Goal: Check status: Check status

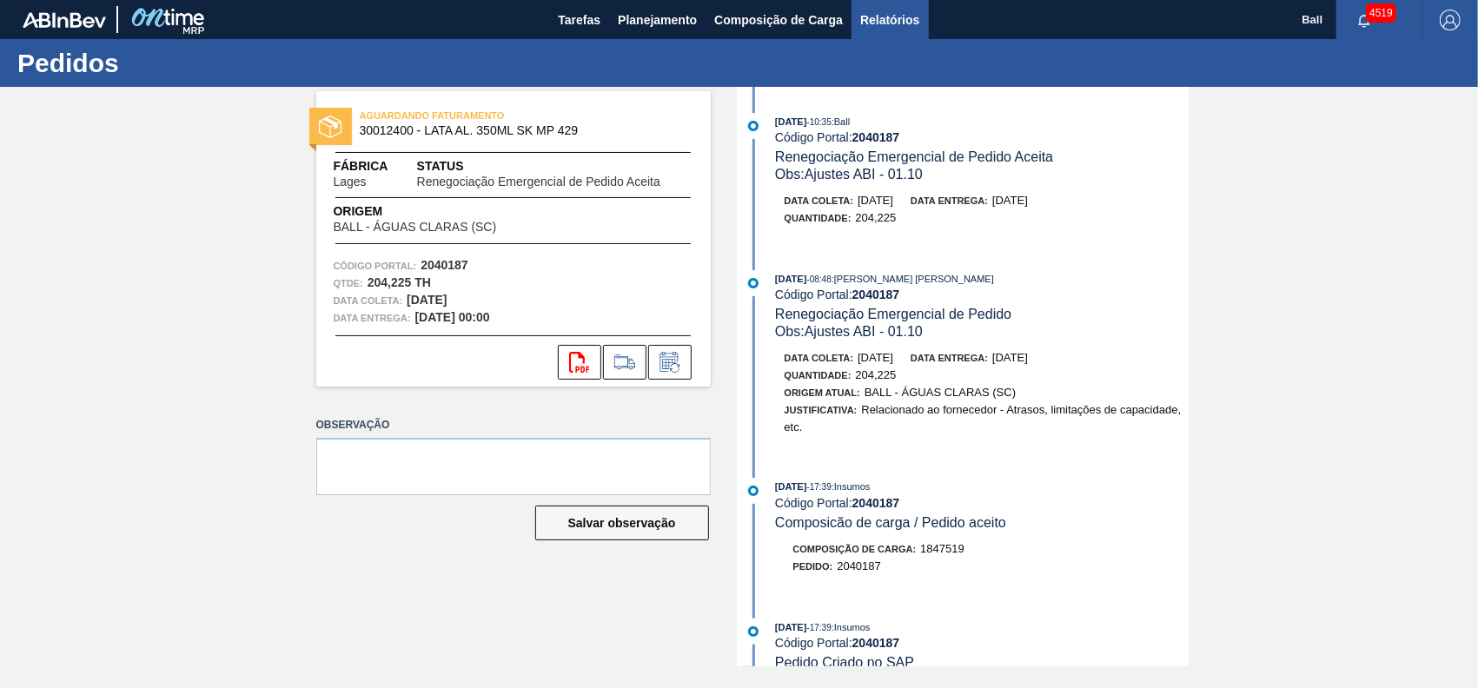
click at [862, 10] on span "Relatórios" at bounding box center [889, 20] width 59 height 21
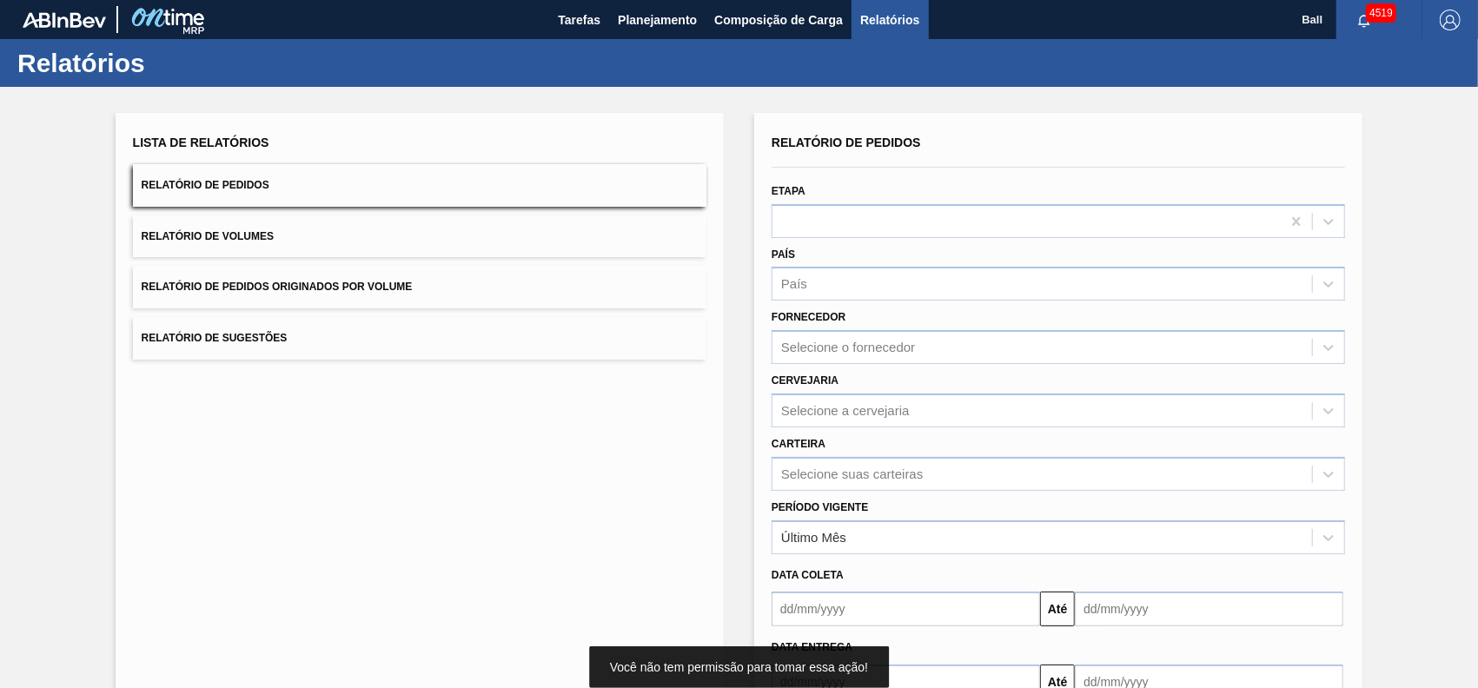
click at [417, 241] on button "Relatório de Volumes" at bounding box center [419, 236] width 573 height 43
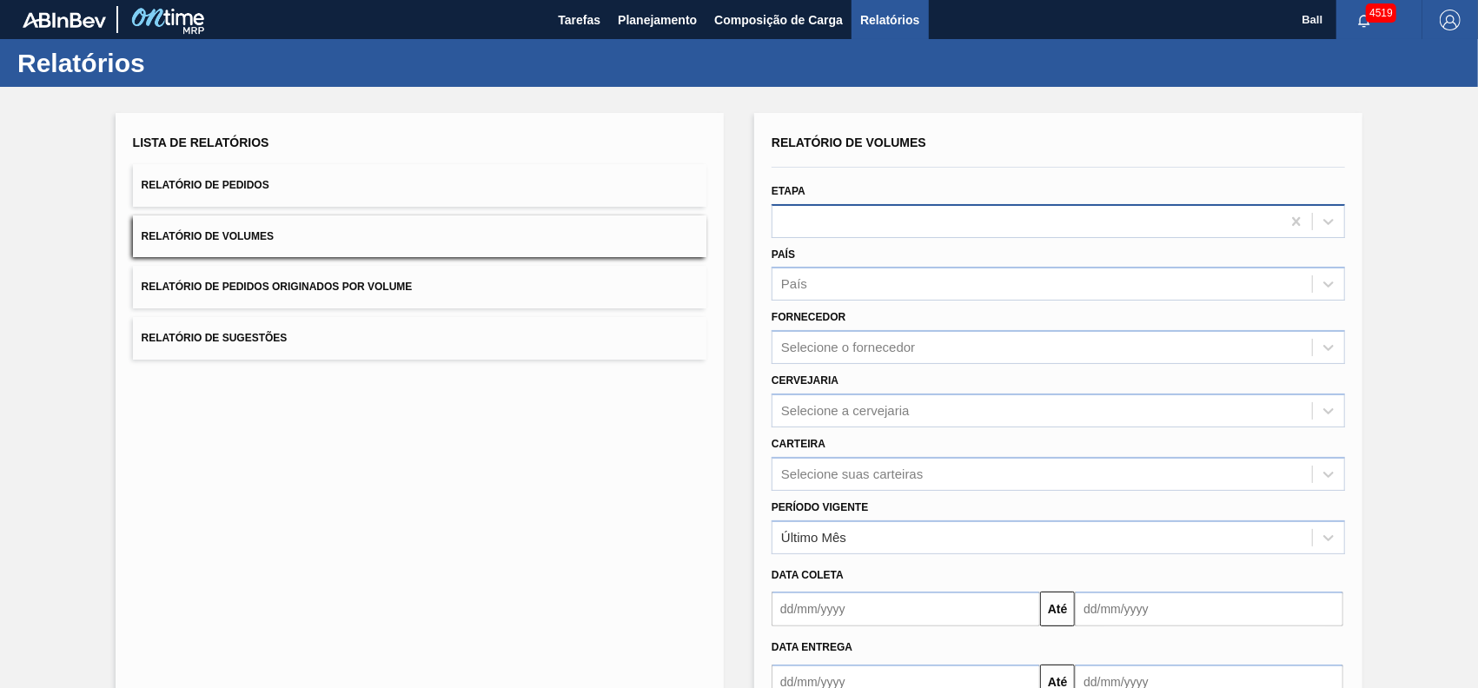
click at [890, 215] on div at bounding box center [1026, 220] width 508 height 25
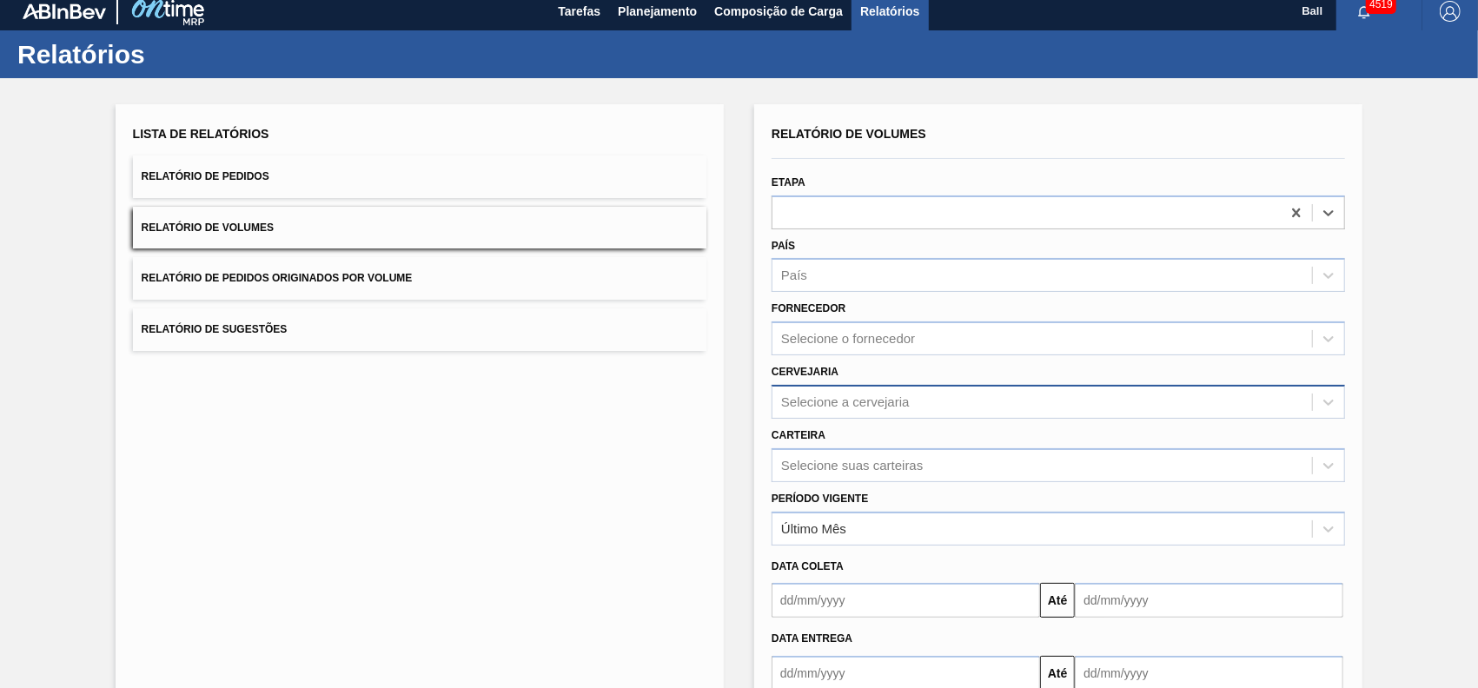
click at [885, 420] on div "Relatório de Volumes Etapa Select is focused ,type to refine list, press Down t…" at bounding box center [1057, 406] width 573 height 569
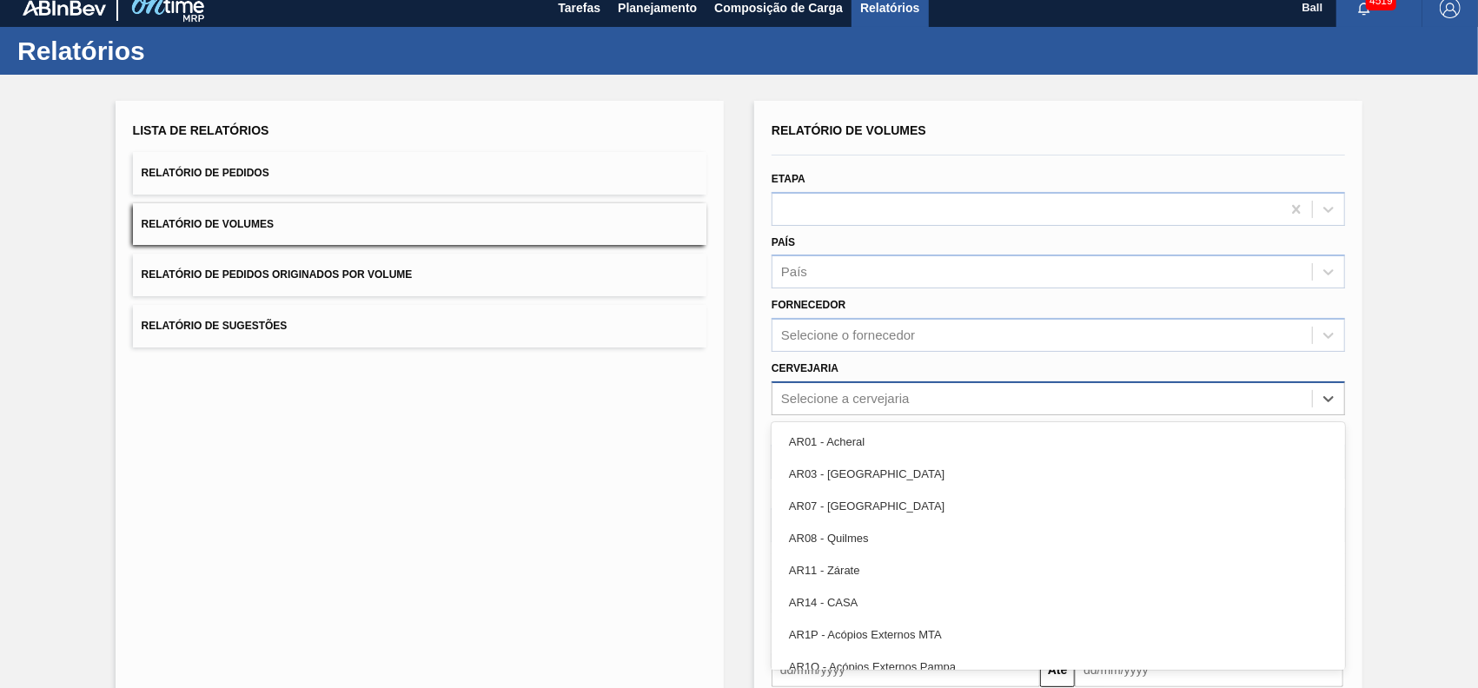
scroll to position [13, 0]
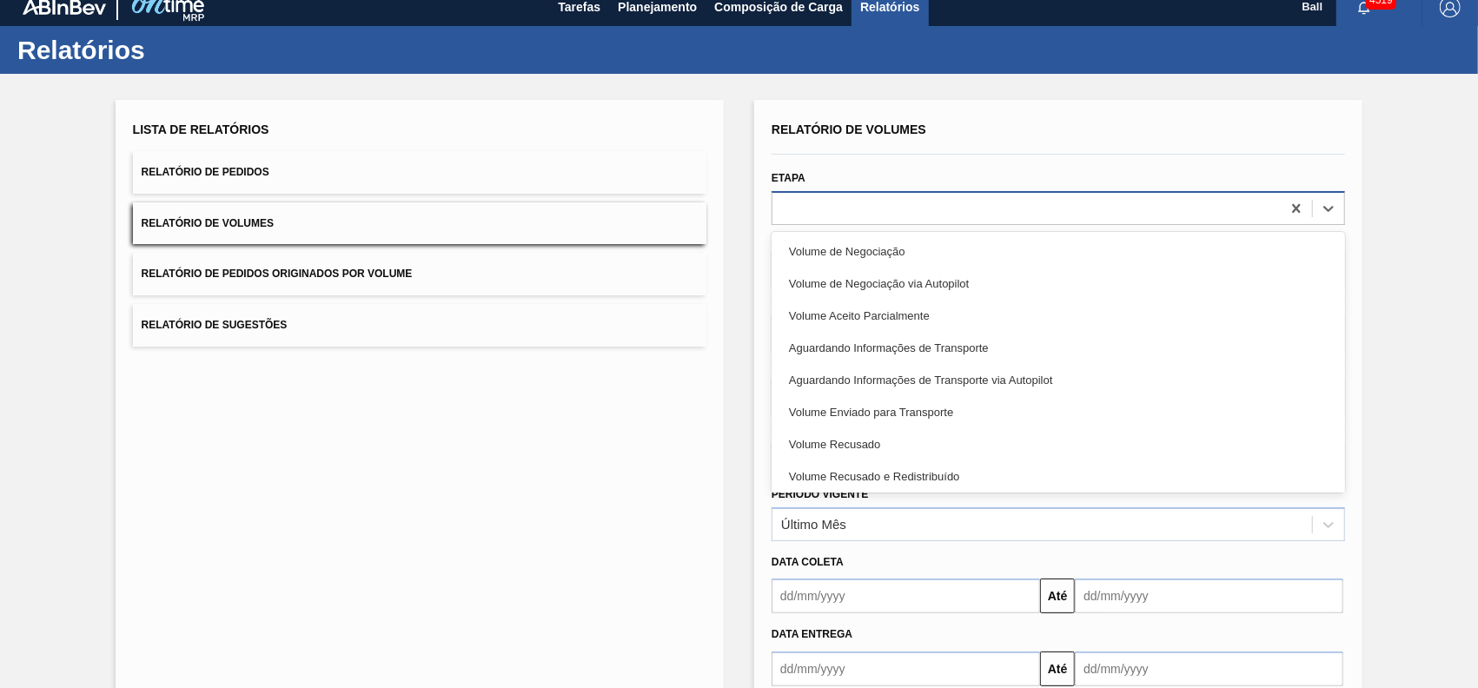
click at [871, 204] on div at bounding box center [1026, 207] width 508 height 25
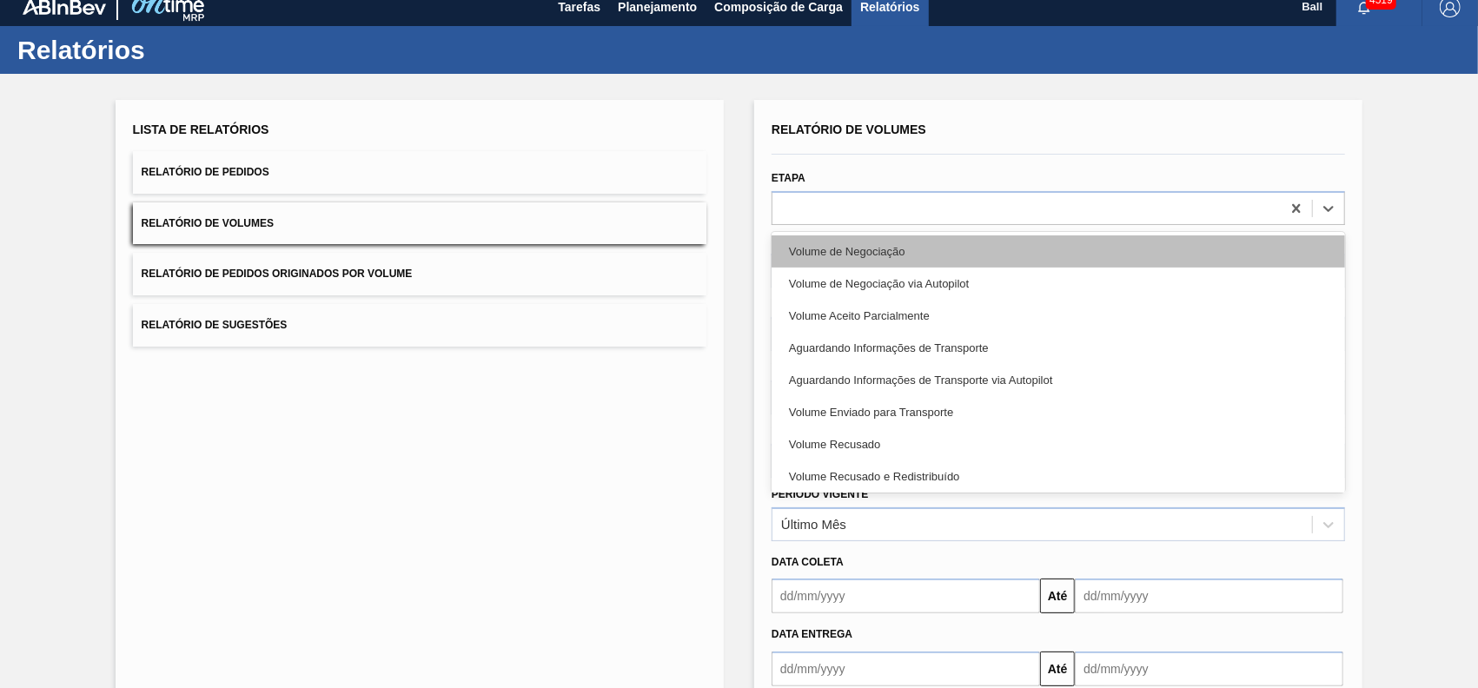
click at [869, 243] on div "Volume de Negociação" at bounding box center [1057, 251] width 573 height 32
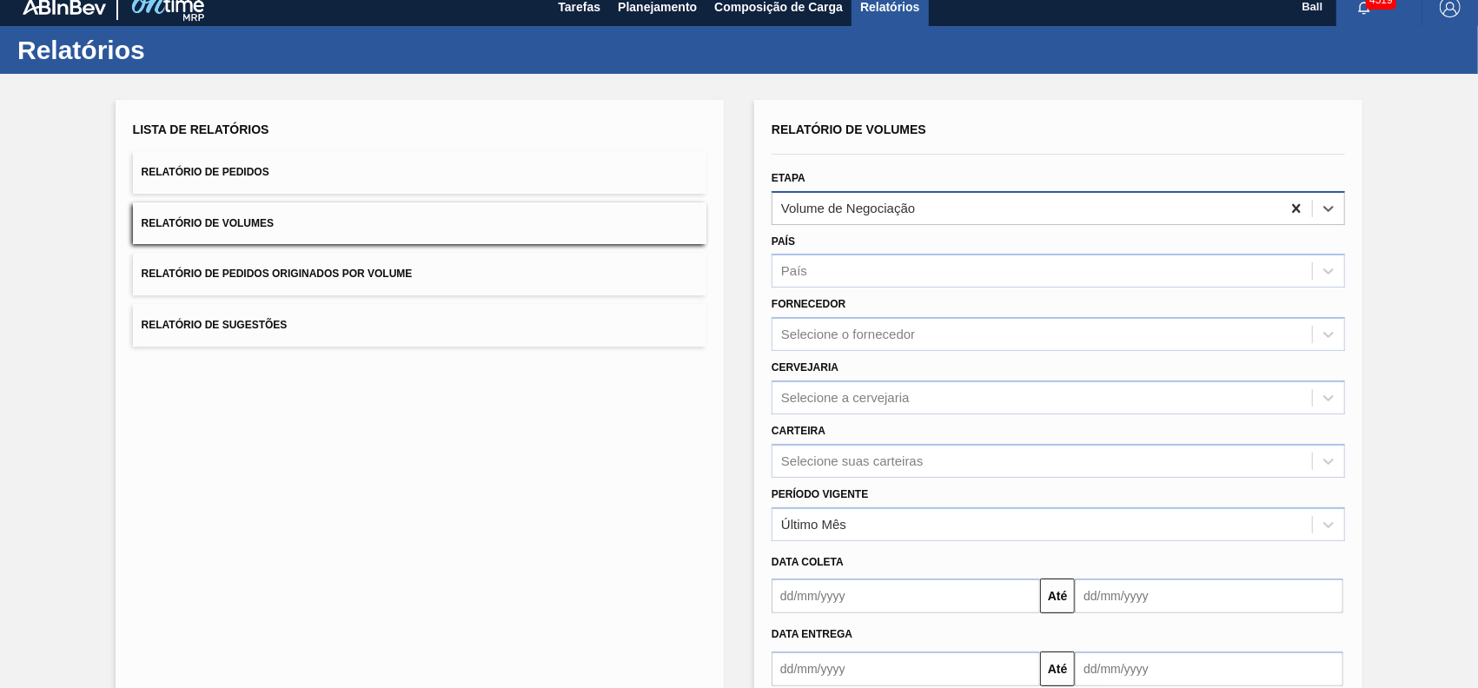
click at [1293, 202] on icon at bounding box center [1295, 208] width 17 height 17
click at [1301, 212] on icon at bounding box center [1295, 208] width 17 height 17
click at [1293, 204] on icon at bounding box center [1295, 208] width 17 height 17
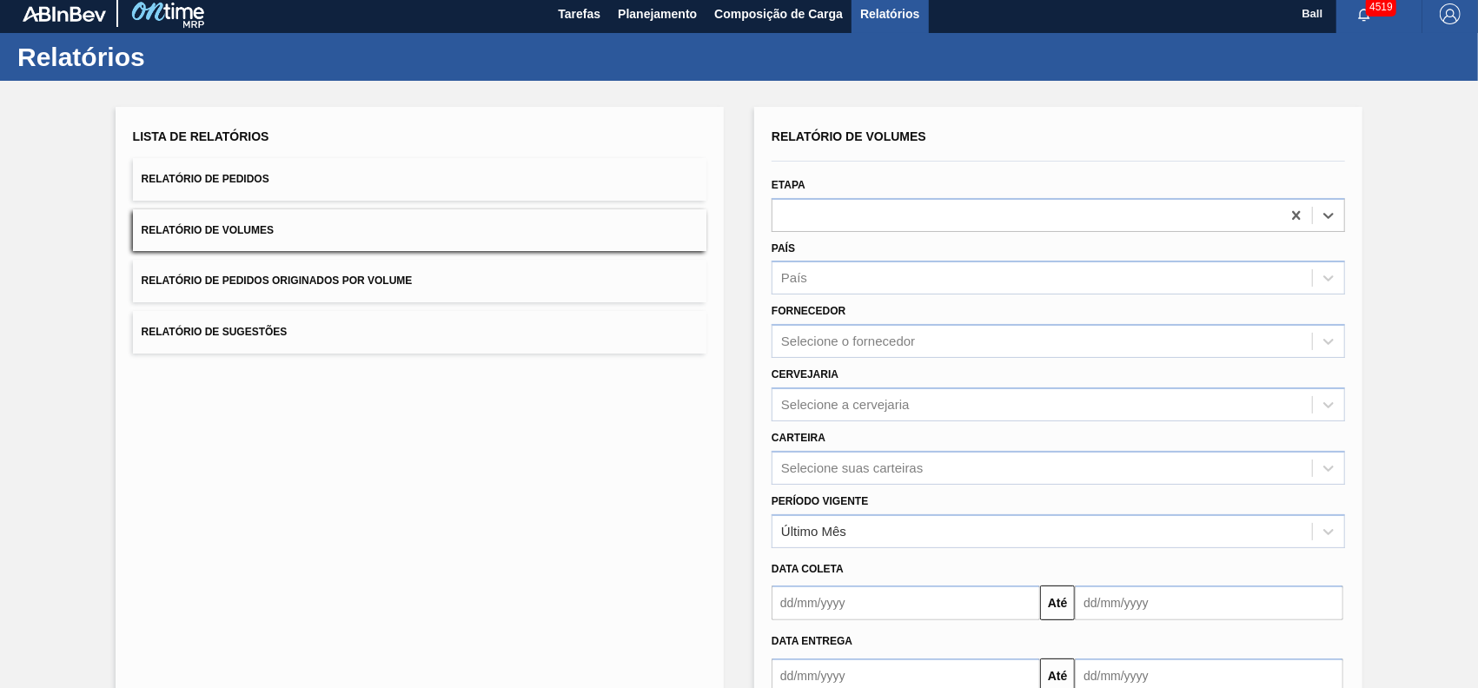
scroll to position [0, 0]
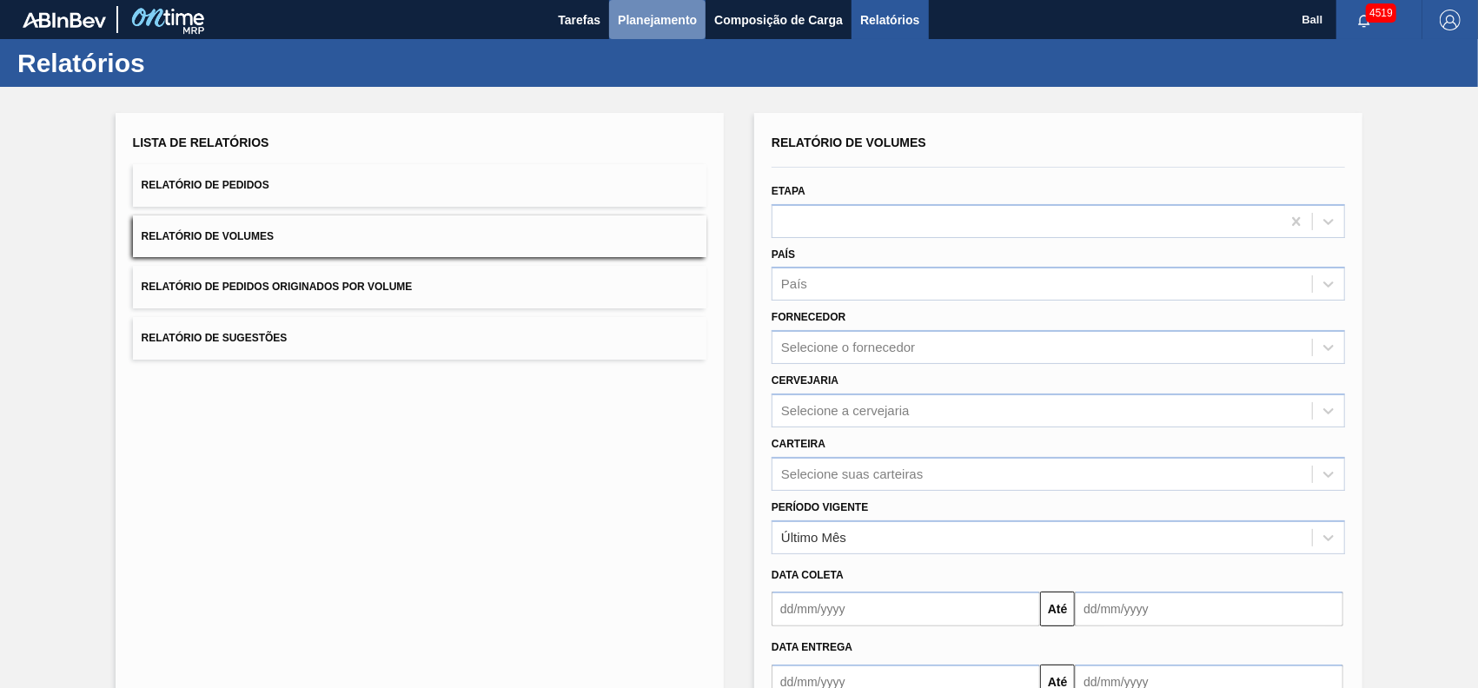
click at [691, 28] on span "Planejamento" at bounding box center [657, 20] width 79 height 21
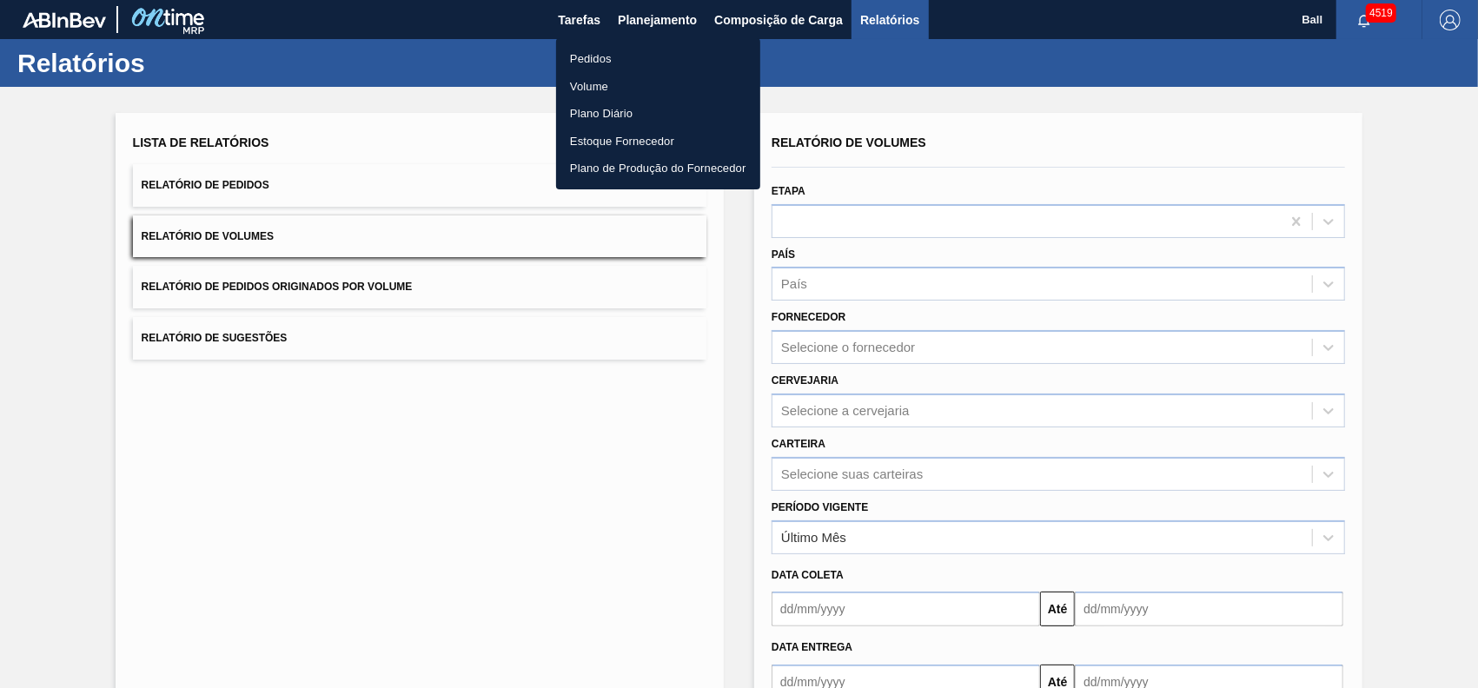
click at [617, 84] on li "Volume" at bounding box center [658, 87] width 204 height 28
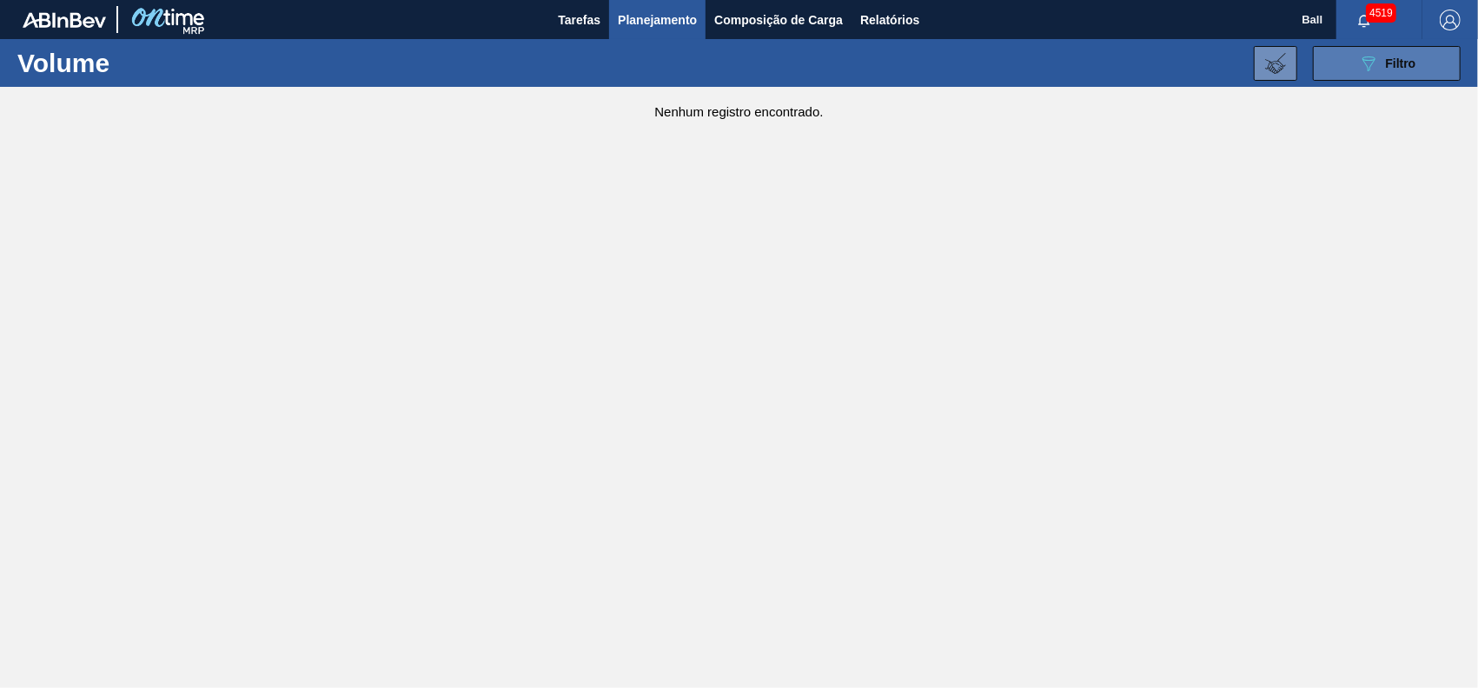
click at [1427, 69] on button "089F7B8B-B2A5-4AFE-B5C0-19BA573D28AC Filtro" at bounding box center [1387, 63] width 148 height 35
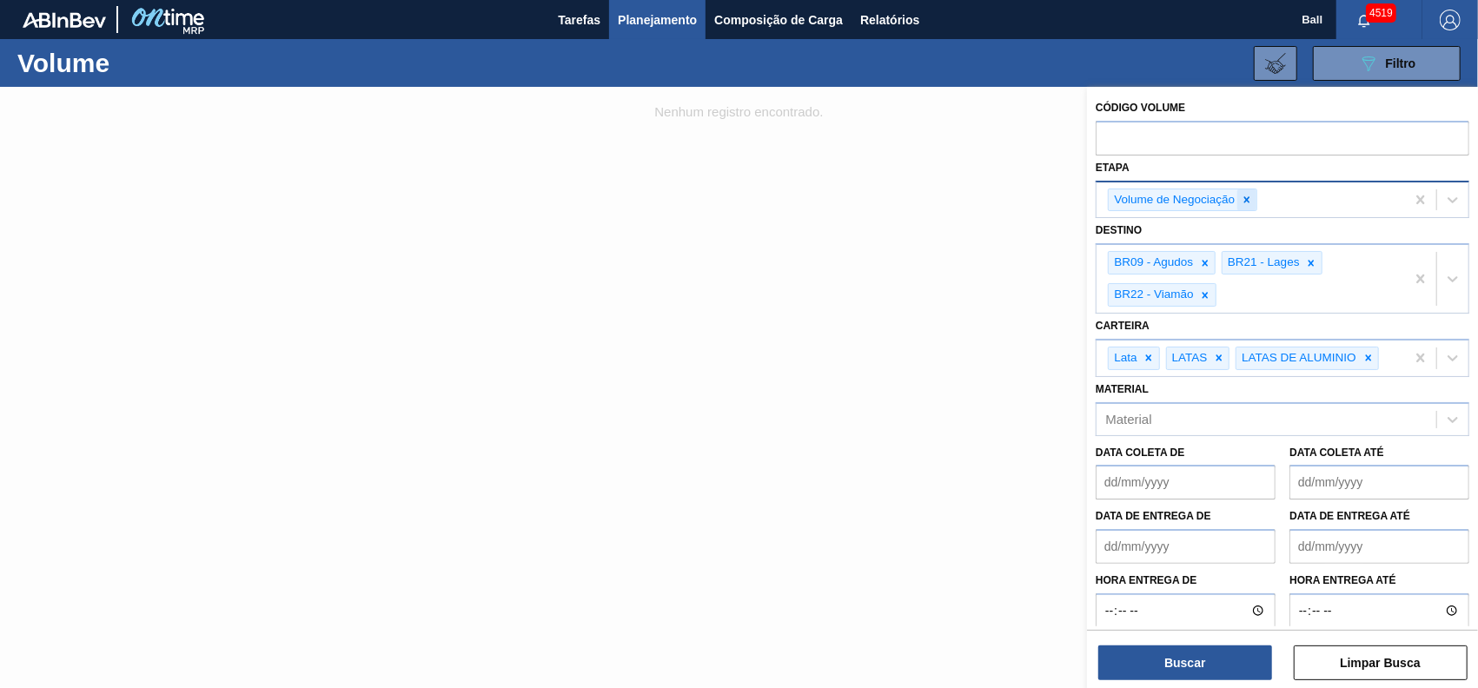
click at [1250, 198] on icon at bounding box center [1246, 200] width 12 height 12
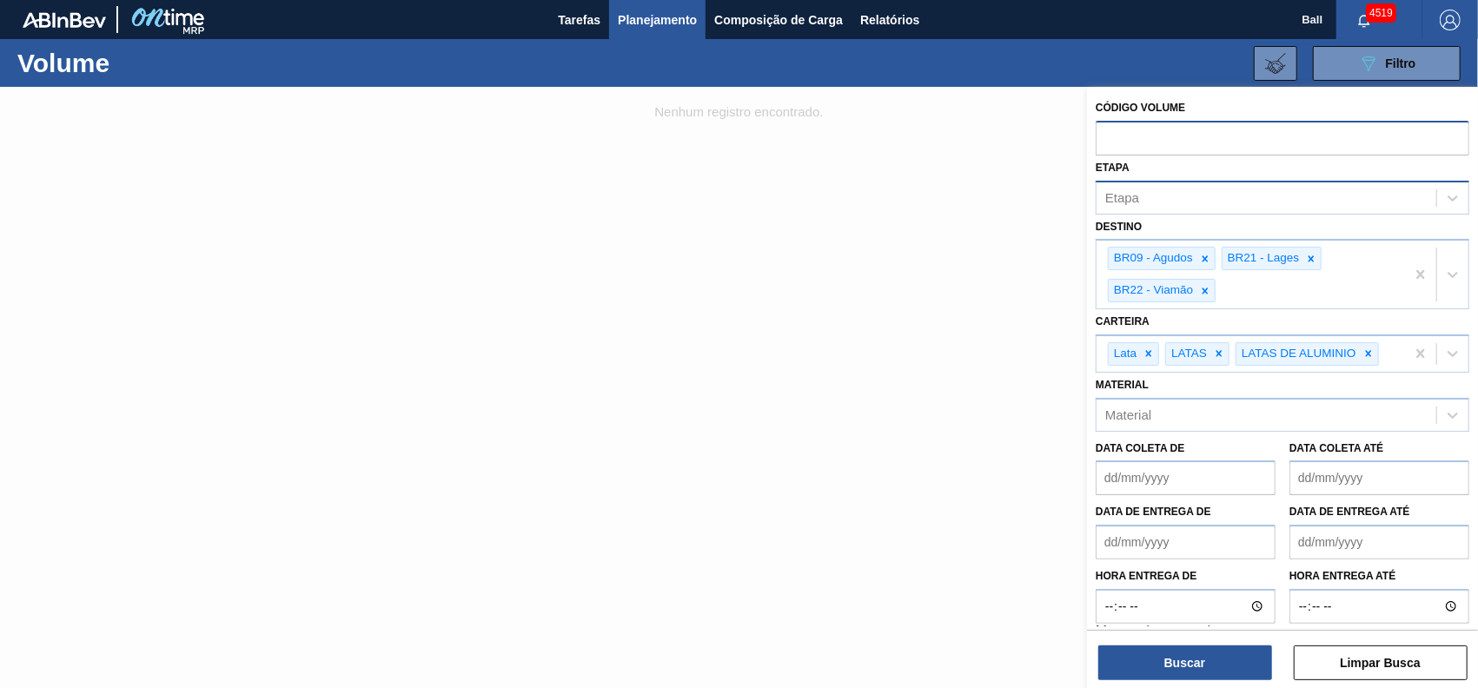
click at [1194, 147] on input "text" at bounding box center [1282, 137] width 374 height 33
paste input "V626785"
type input "V626785"
click at [1231, 661] on button "Buscar" at bounding box center [1185, 662] width 174 height 35
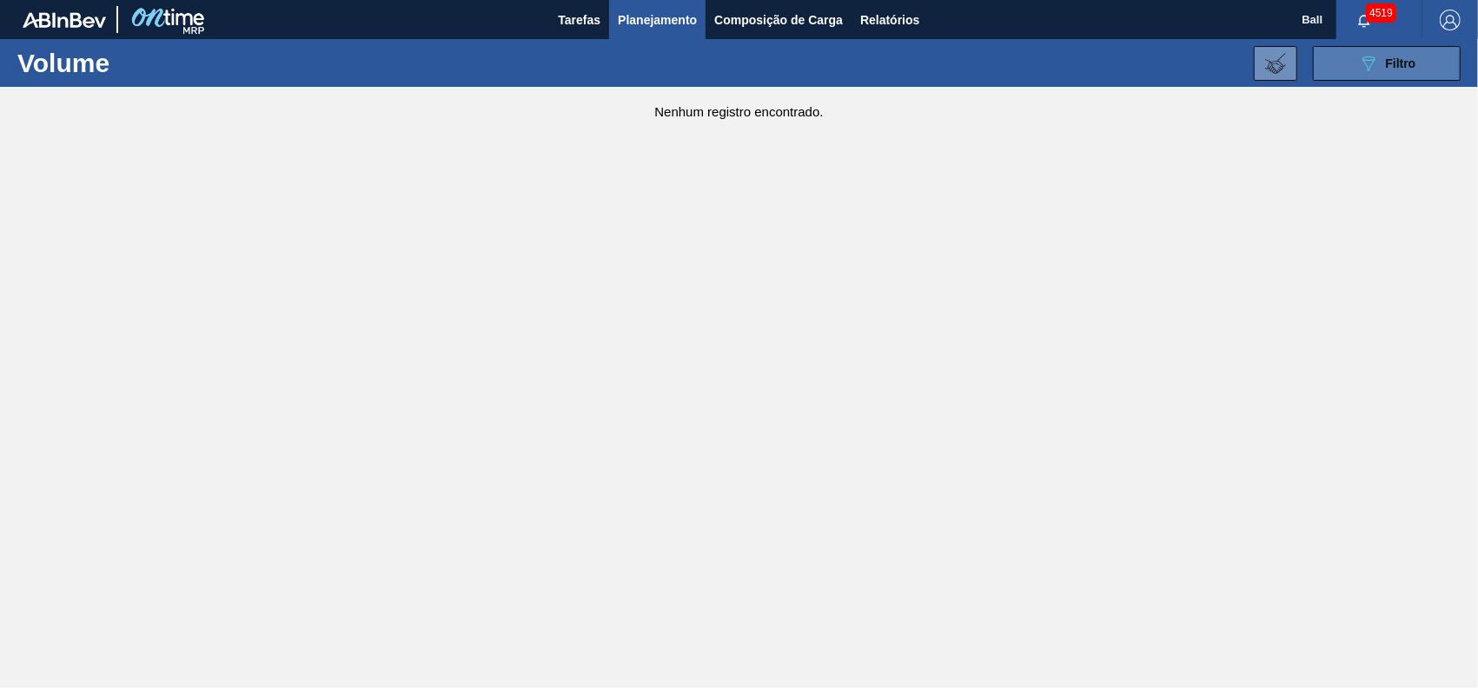
click at [1372, 76] on button "089F7B8B-B2A5-4AFE-B5C0-19BA573D28AC Filtro" at bounding box center [1387, 63] width 148 height 35
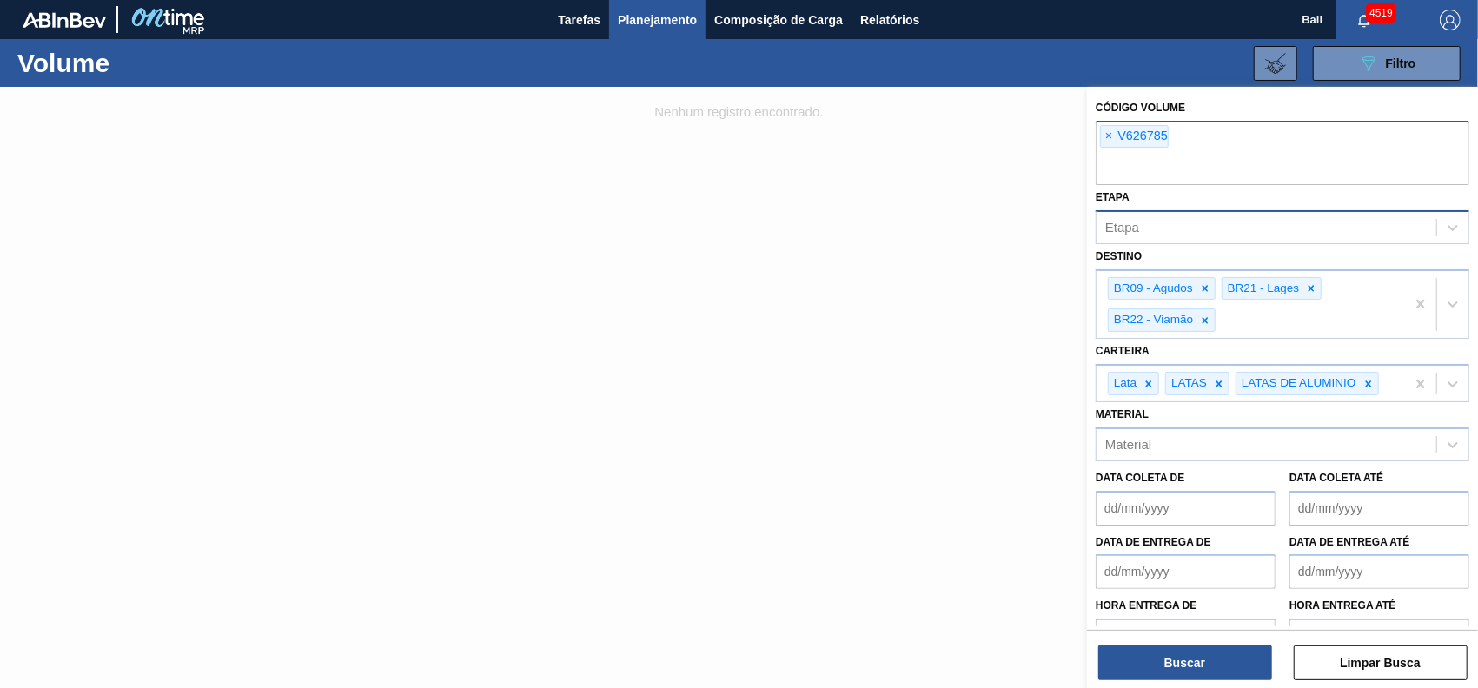
click at [1117, 132] on div "× V626785" at bounding box center [1134, 136] width 69 height 23
click at [1105, 142] on span "×" at bounding box center [1109, 136] width 17 height 21
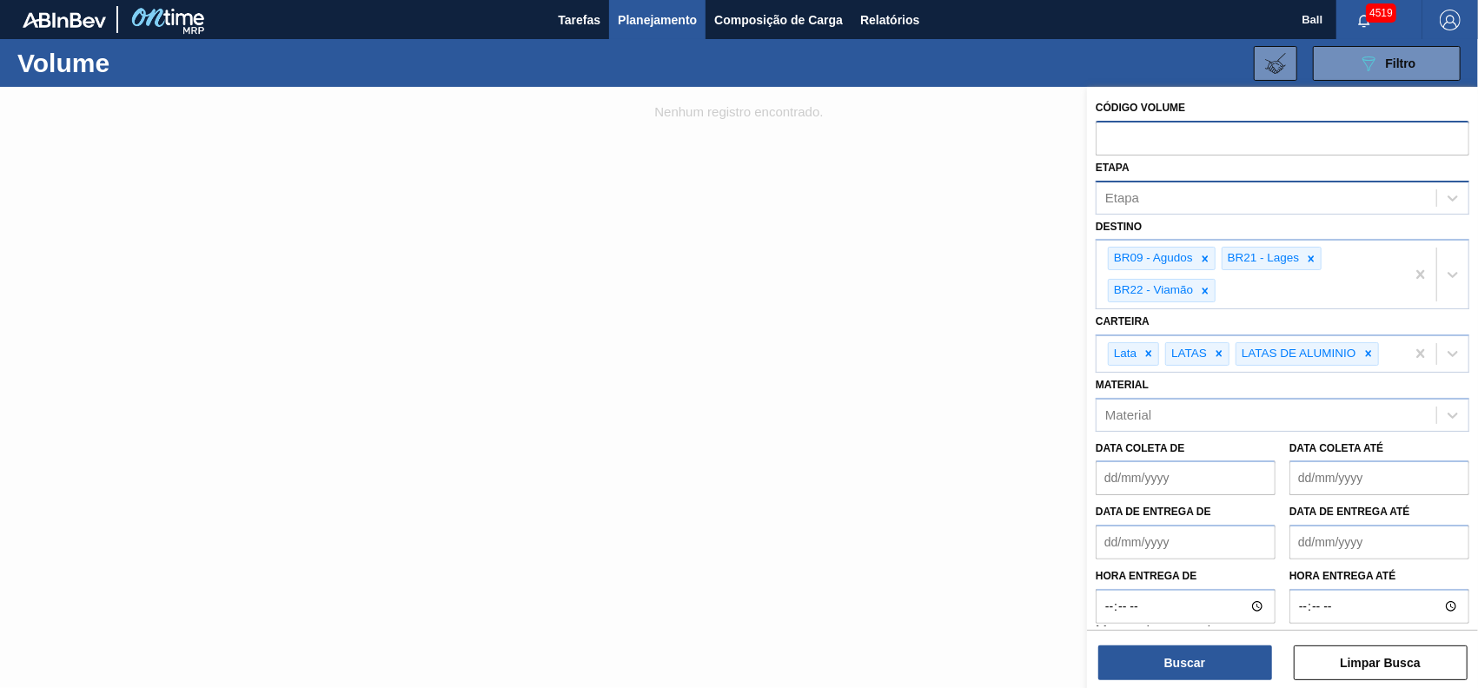
paste input "V626785"
type input "626785"
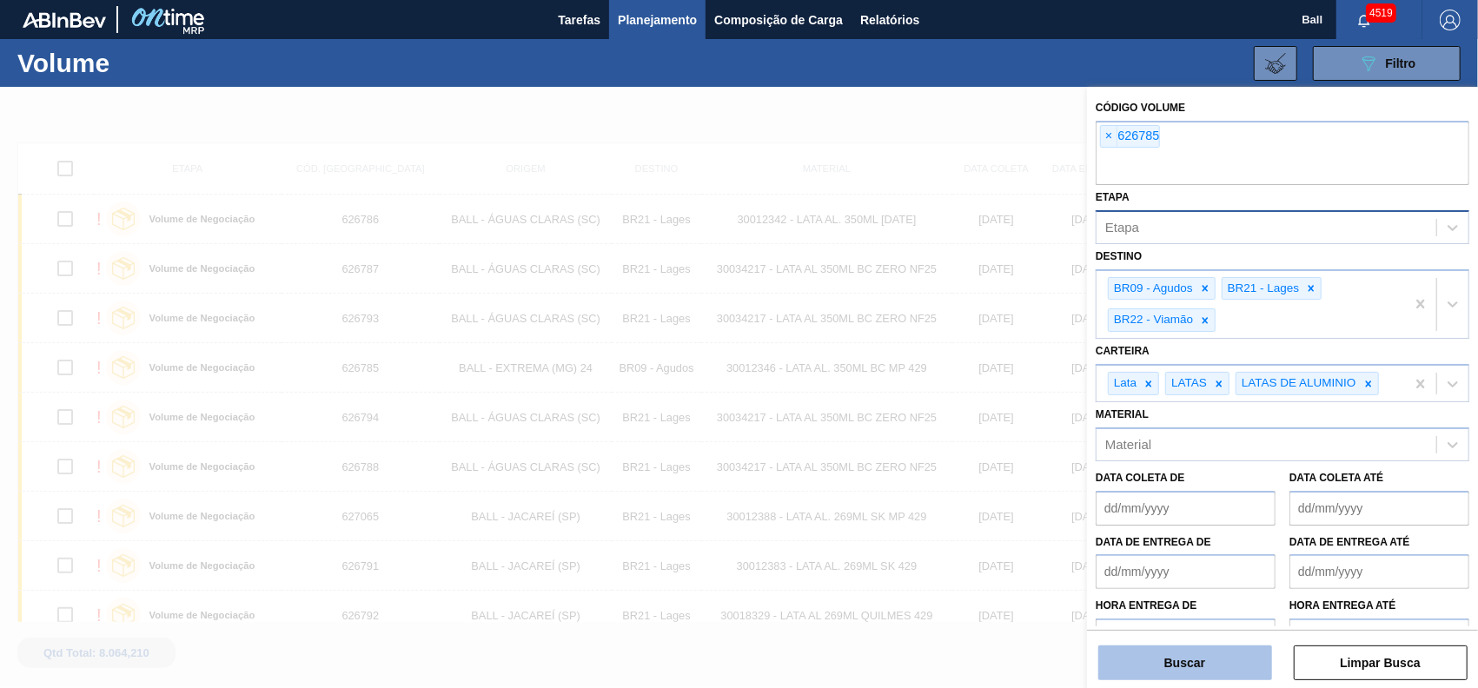
click at [1187, 660] on button "Buscar" at bounding box center [1185, 662] width 174 height 35
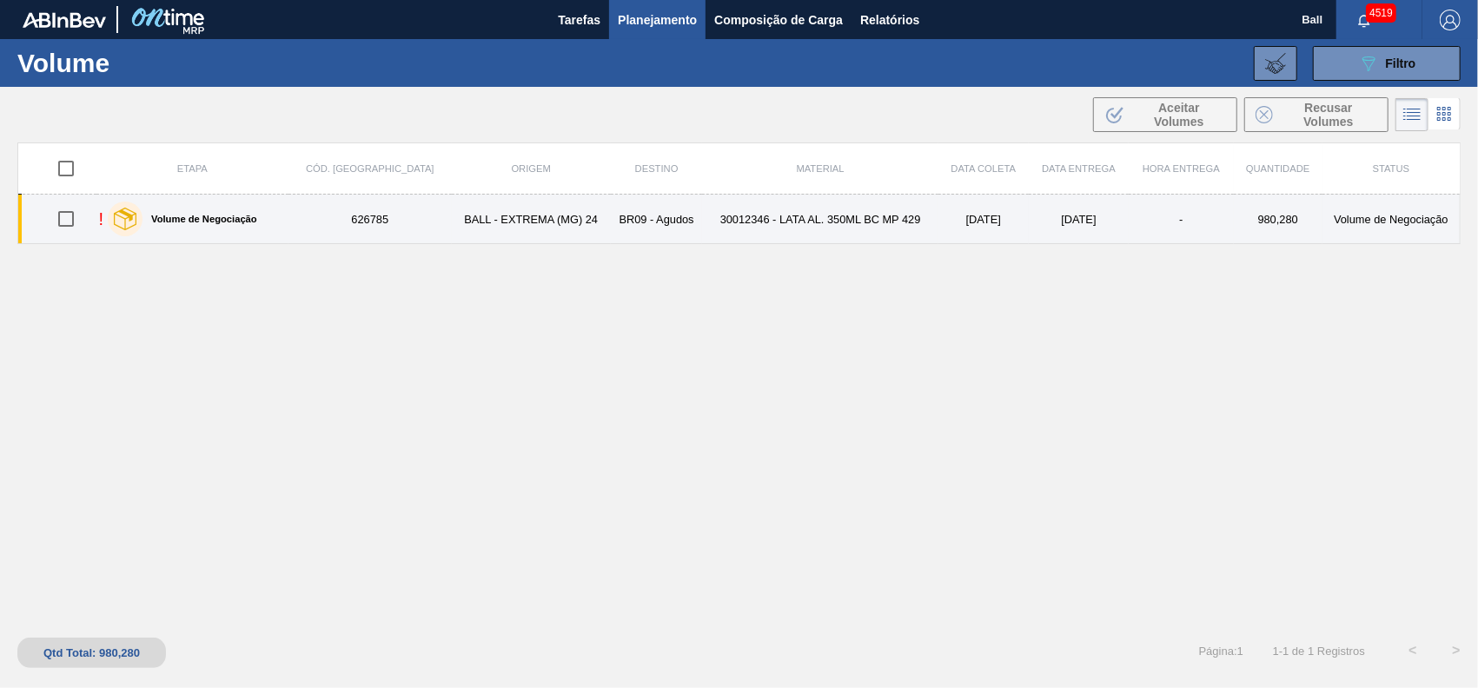
click at [289, 225] on td "! Volume de Negociação" at bounding box center [192, 220] width 193 height 50
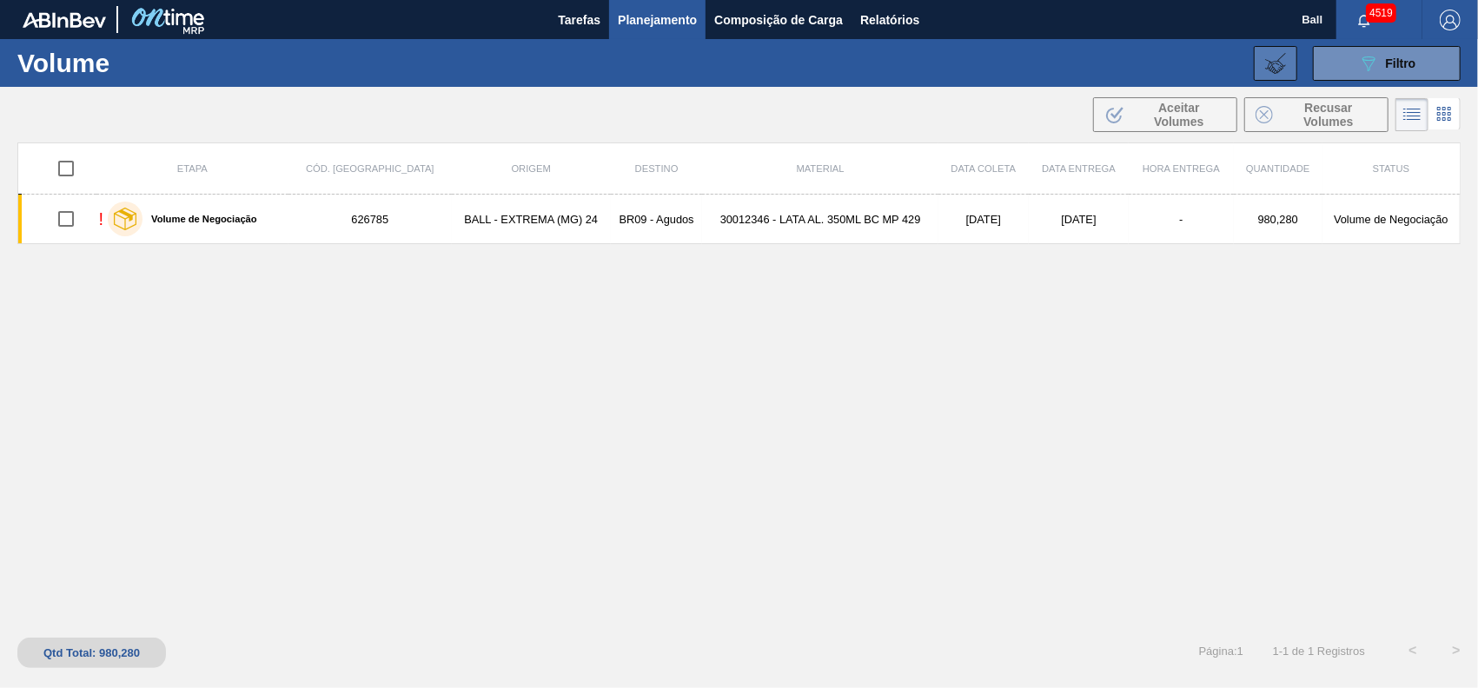
click at [1267, 73] on icon at bounding box center [1275, 63] width 21 height 21
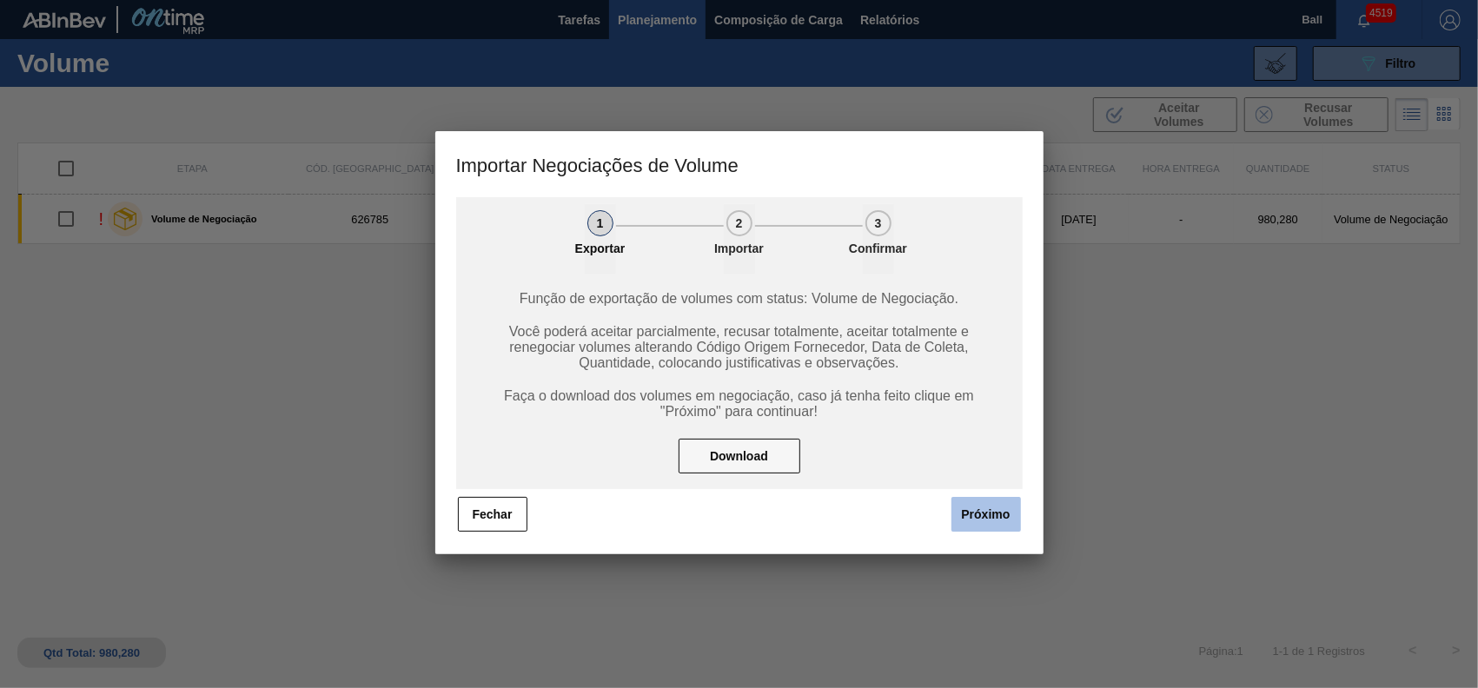
click at [970, 515] on button "Próximo" at bounding box center [985, 514] width 69 height 35
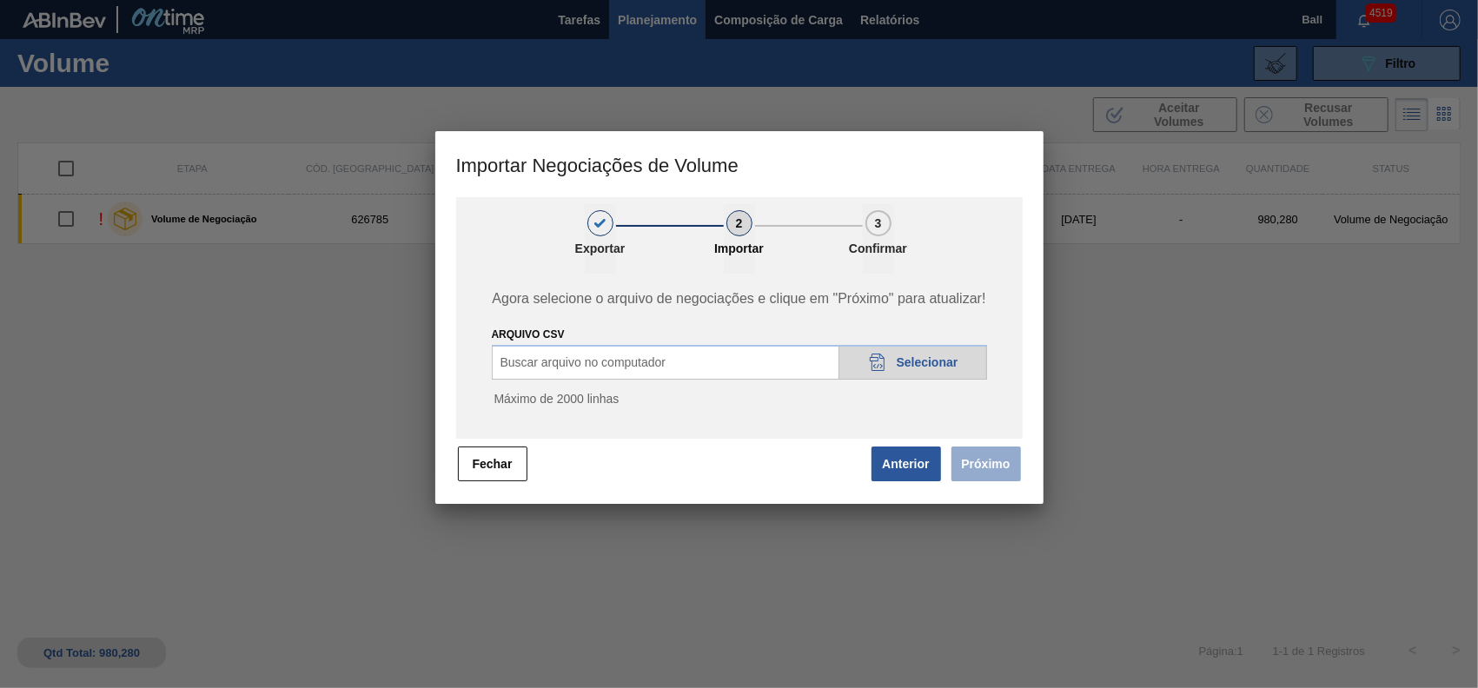
click at [514, 605] on div at bounding box center [739, 344] width 1478 height 688
click at [898, 356] on span "Selecionar" at bounding box center [927, 362] width 62 height 14
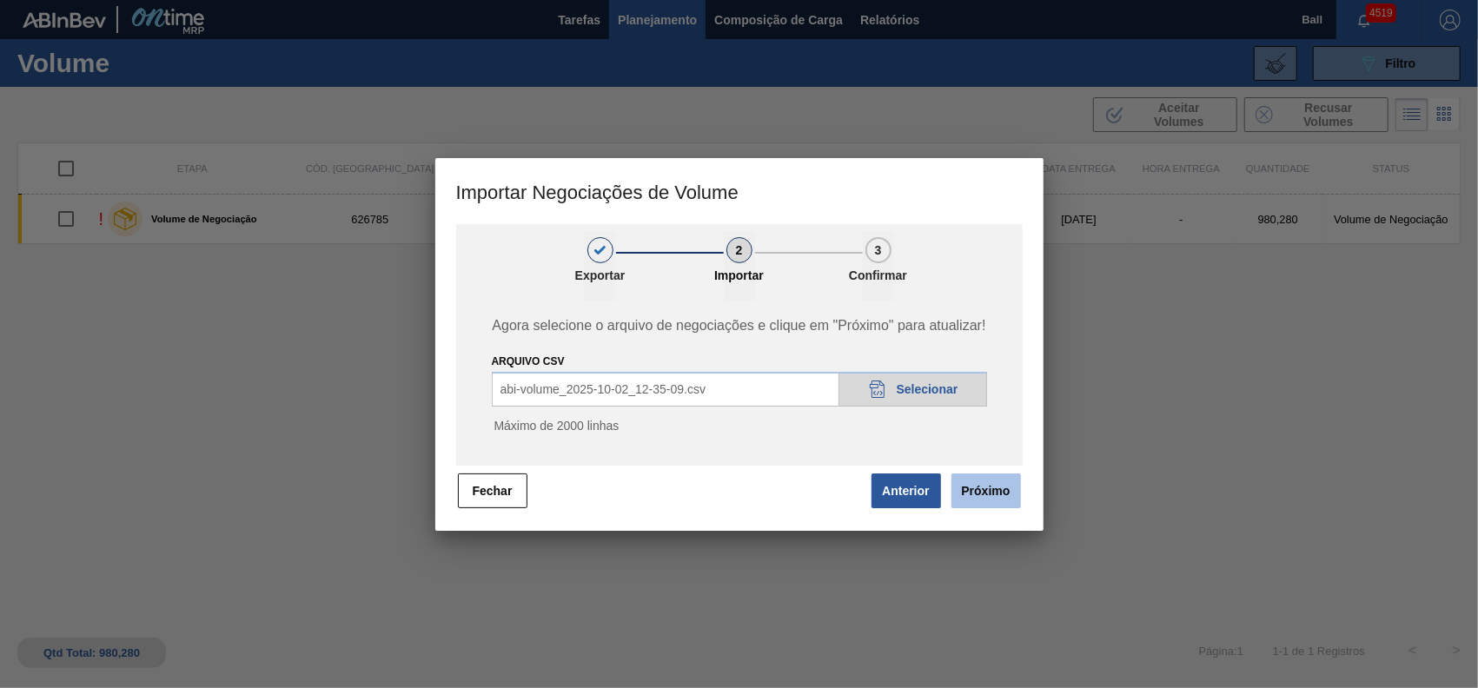
click at [974, 497] on button "Próximo" at bounding box center [985, 490] width 69 height 35
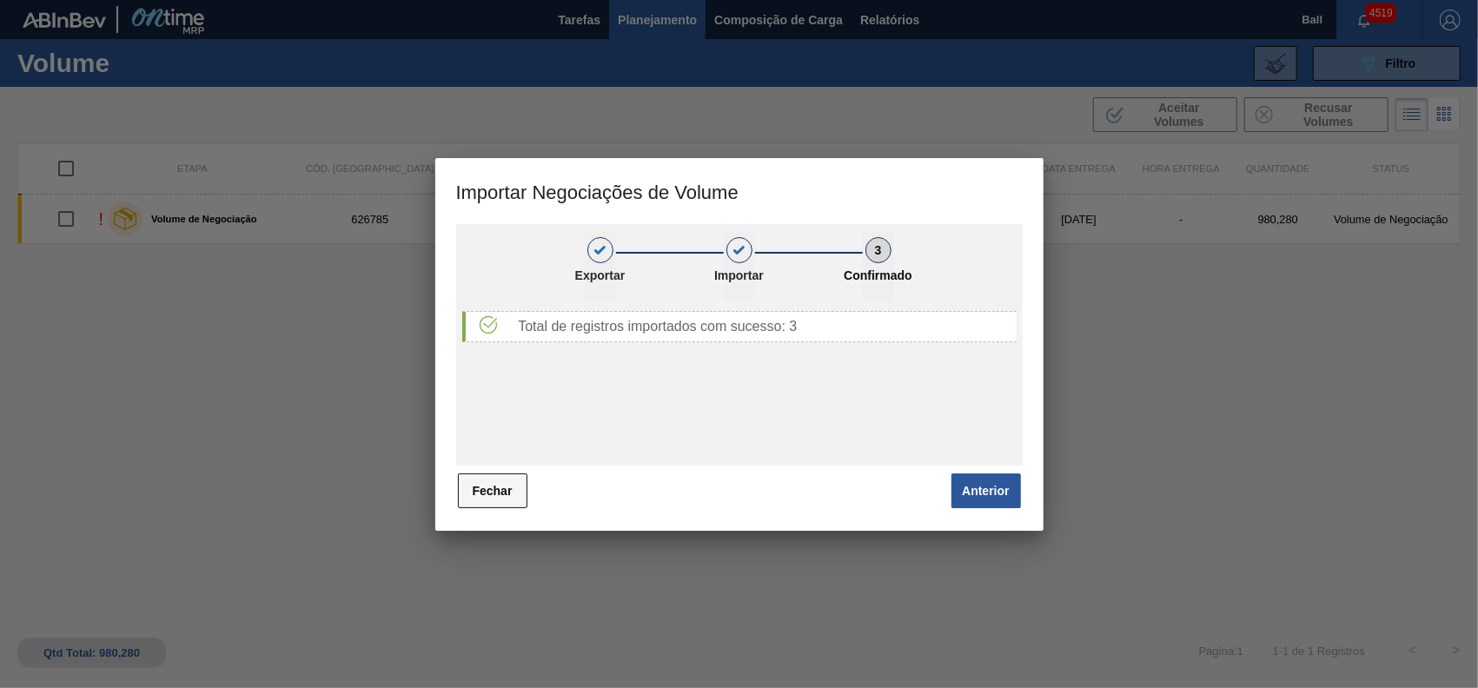
click at [514, 487] on button "Fechar" at bounding box center [492, 490] width 69 height 35
